Goal: Find specific page/section: Find specific page/section

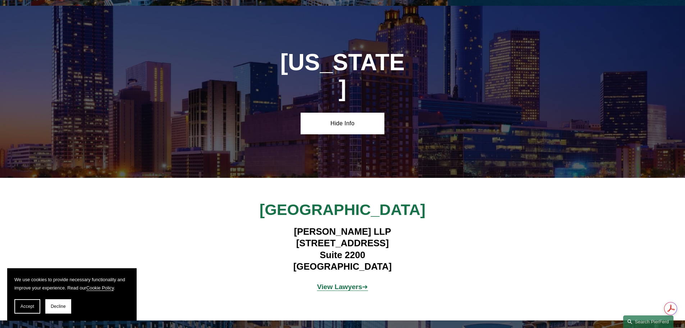
click at [352, 283] on strong "View Lawyers" at bounding box center [339, 287] width 45 height 8
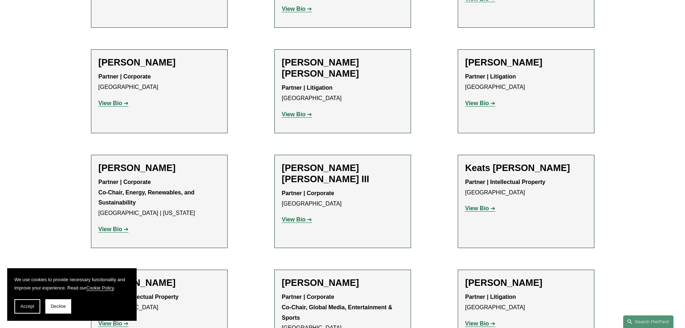
scroll to position [720, 0]
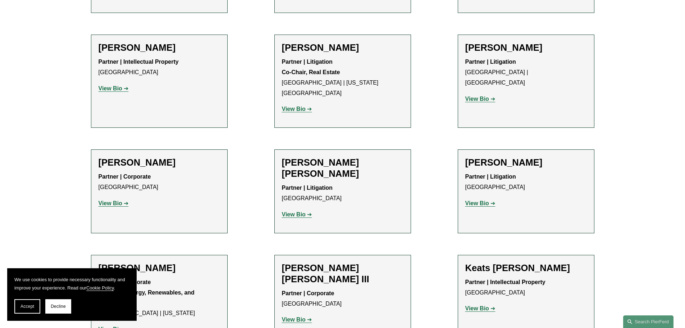
click at [297, 211] on strong "View Bio" at bounding box center [294, 214] width 24 height 6
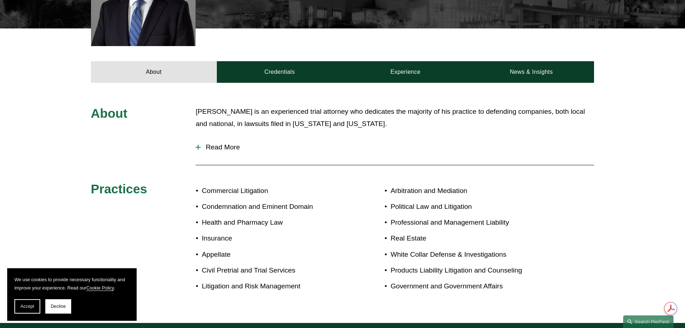
scroll to position [288, 0]
